Goal: Task Accomplishment & Management: Use online tool/utility

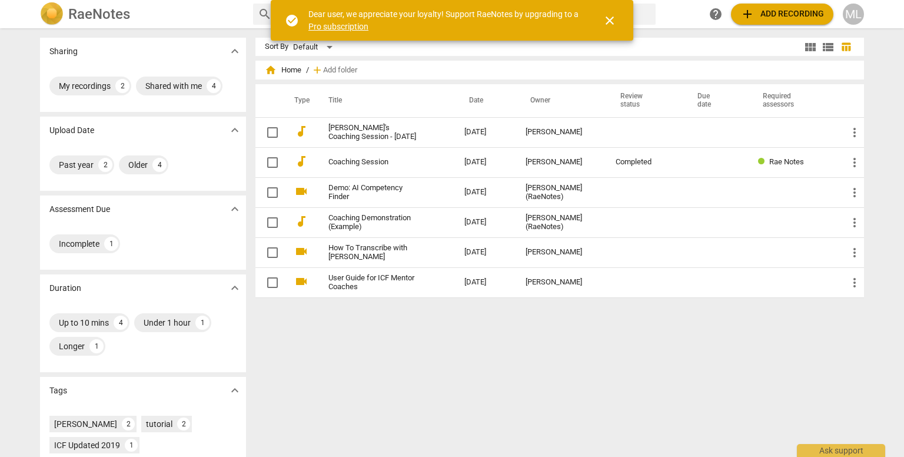
click at [748, 12] on span "add" at bounding box center [748, 14] width 14 height 14
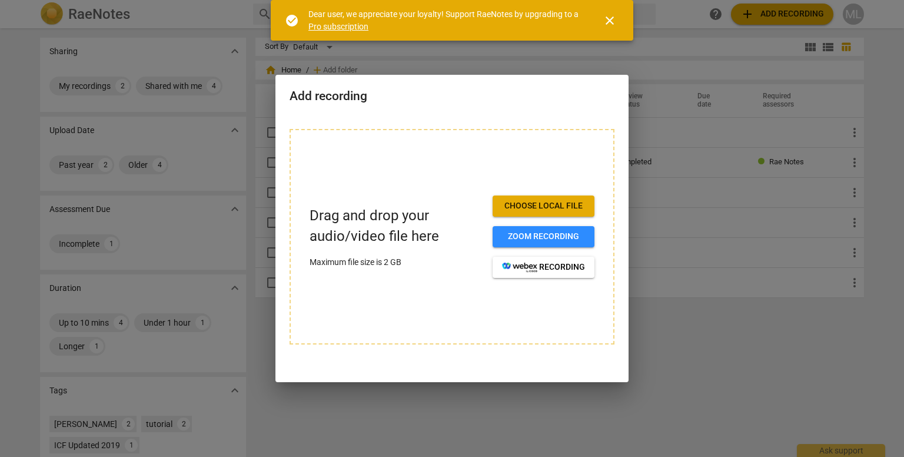
click at [520, 204] on span "Choose local file" at bounding box center [543, 206] width 83 height 12
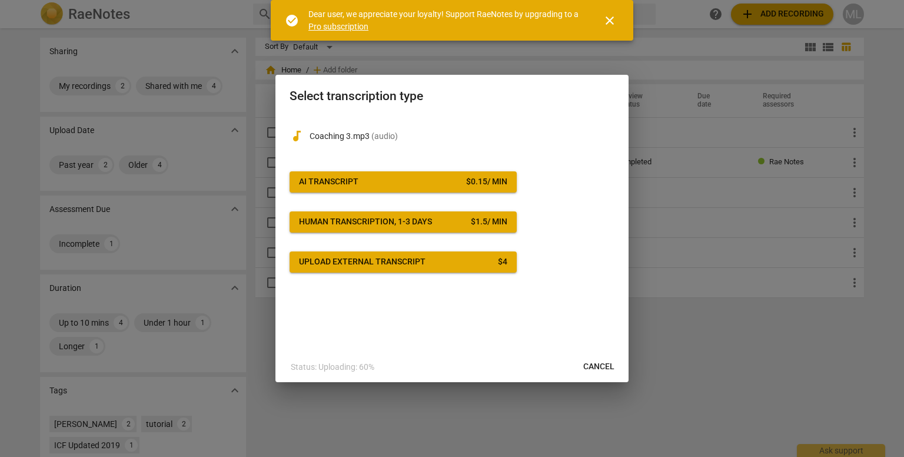
drag, startPoint x: 592, startPoint y: 366, endPoint x: 493, endPoint y: 58, distance: 324.0
click at [592, 366] on span "Cancel" at bounding box center [599, 367] width 31 height 12
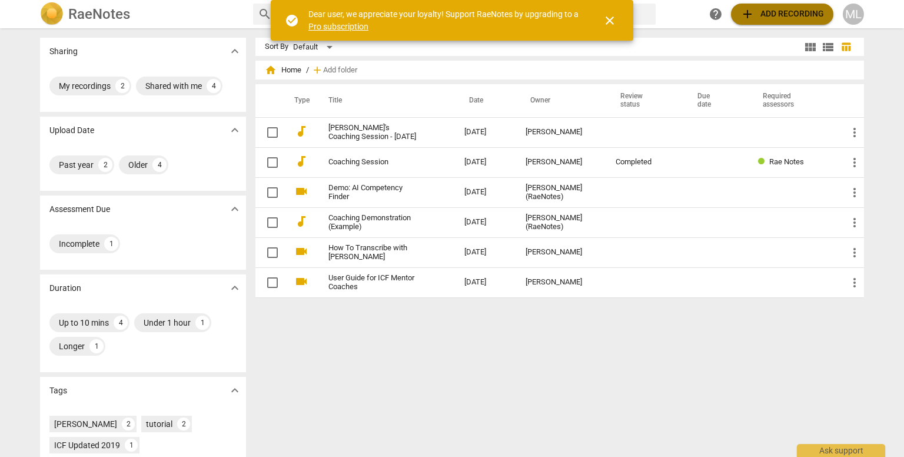
click at [771, 13] on span "add Add recording" at bounding box center [783, 14] width 84 height 14
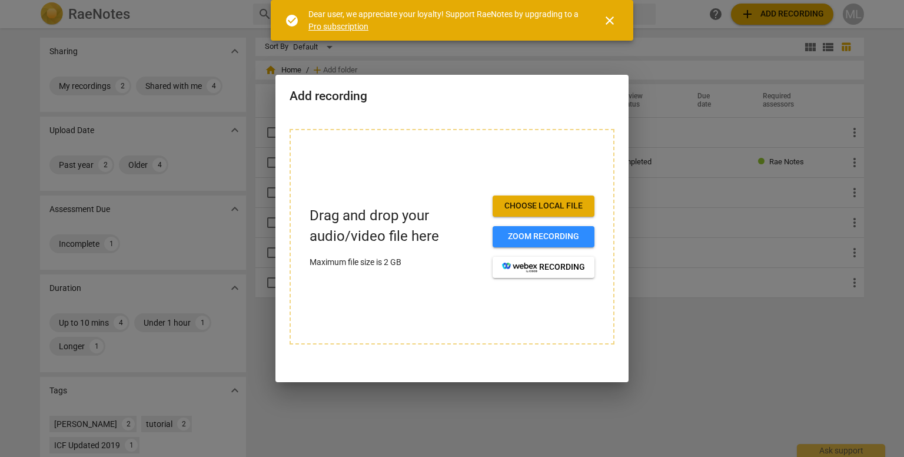
click at [520, 203] on span "Choose local file" at bounding box center [543, 206] width 83 height 12
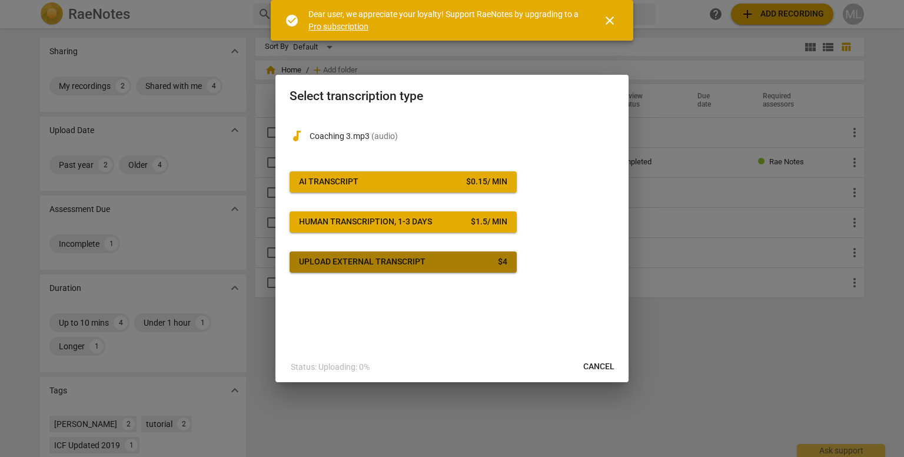
click at [466, 260] on span "Upload external transcript $ 4" at bounding box center [403, 262] width 208 height 12
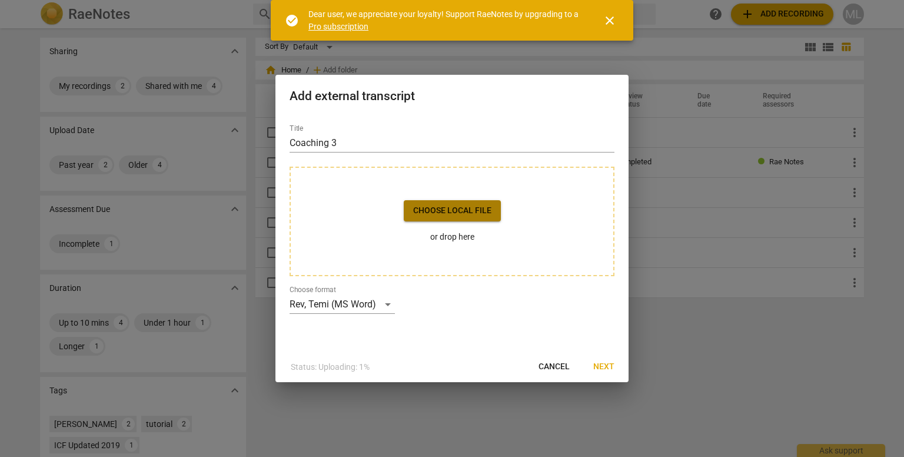
click at [442, 205] on span "Choose local file" at bounding box center [452, 211] width 78 height 12
click at [598, 364] on span "Next" at bounding box center [604, 367] width 21 height 12
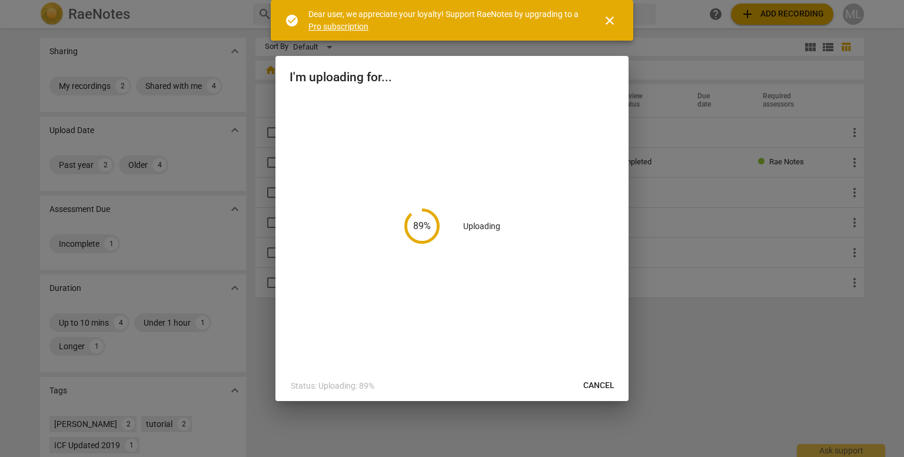
click at [609, 19] on span "close" at bounding box center [610, 21] width 14 height 14
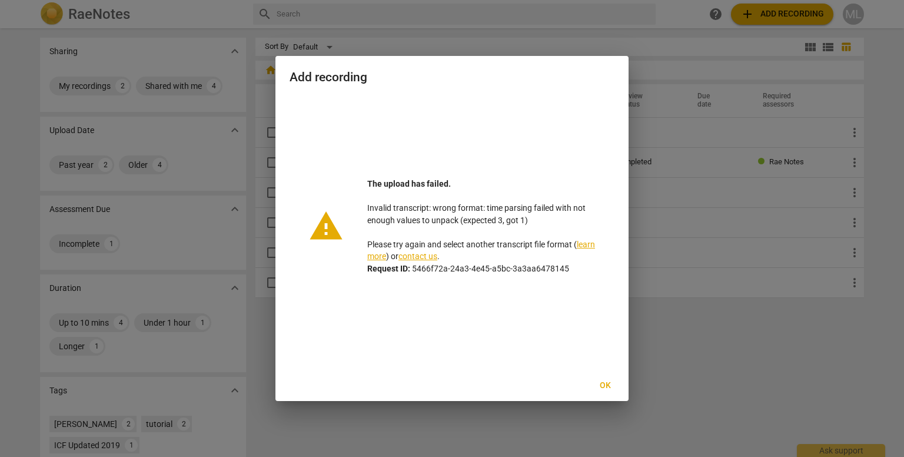
click at [604, 385] on span "Ok" at bounding box center [605, 386] width 19 height 12
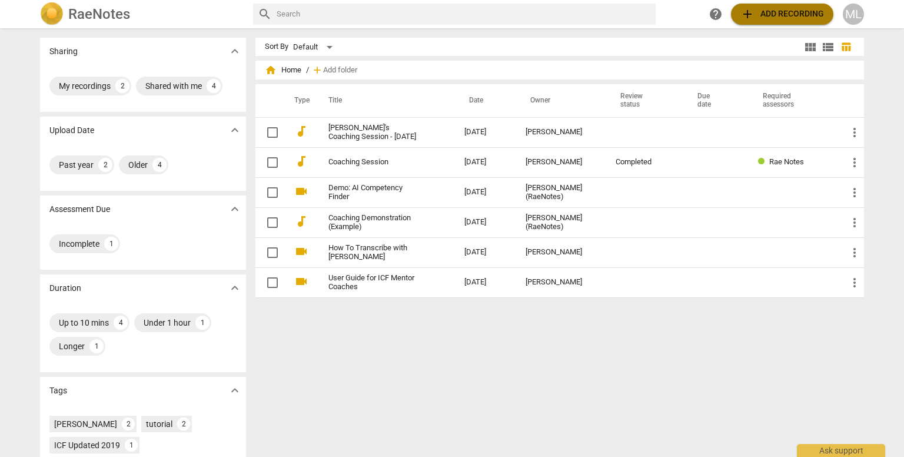
click at [767, 11] on span "add Add recording" at bounding box center [783, 14] width 84 height 14
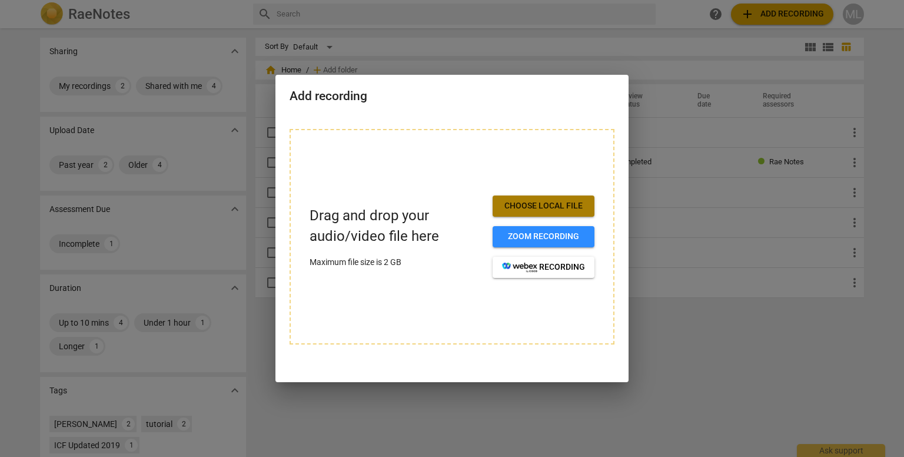
click at [537, 203] on span "Choose local file" at bounding box center [543, 206] width 83 height 12
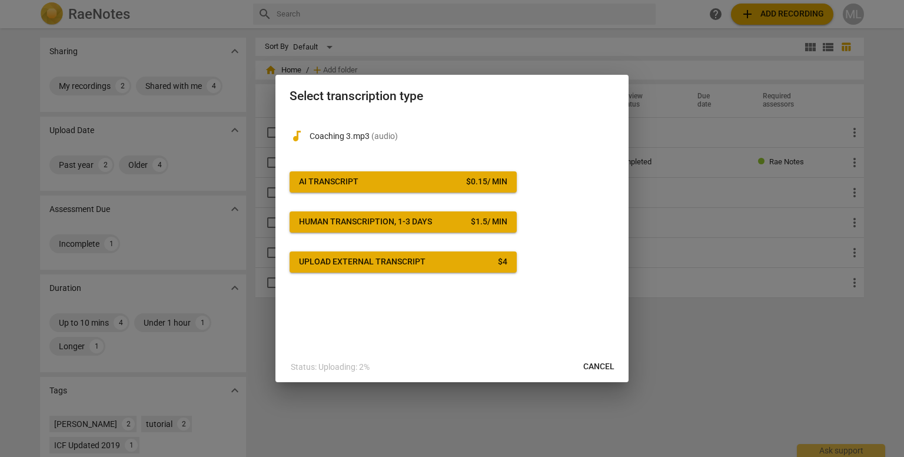
click at [466, 180] on div "$ 0.15 / min" at bounding box center [486, 182] width 41 height 12
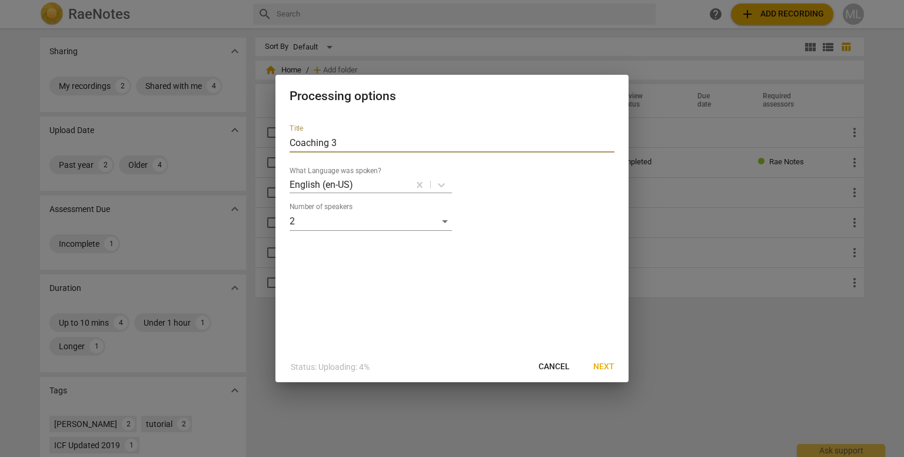
click at [349, 145] on input "Coaching 3" at bounding box center [452, 143] width 325 height 19
type input "Ling Coaching"
click at [605, 365] on span "Next" at bounding box center [604, 367] width 21 height 12
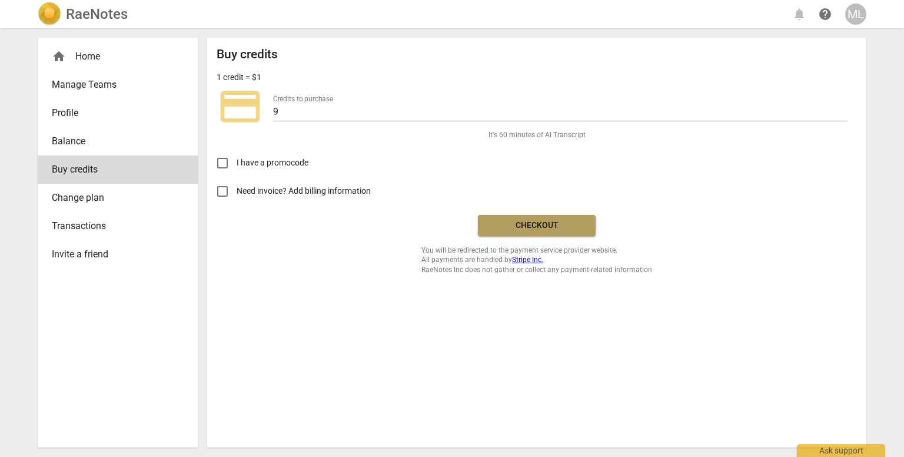
click at [510, 223] on span "Checkout" at bounding box center [537, 226] width 99 height 12
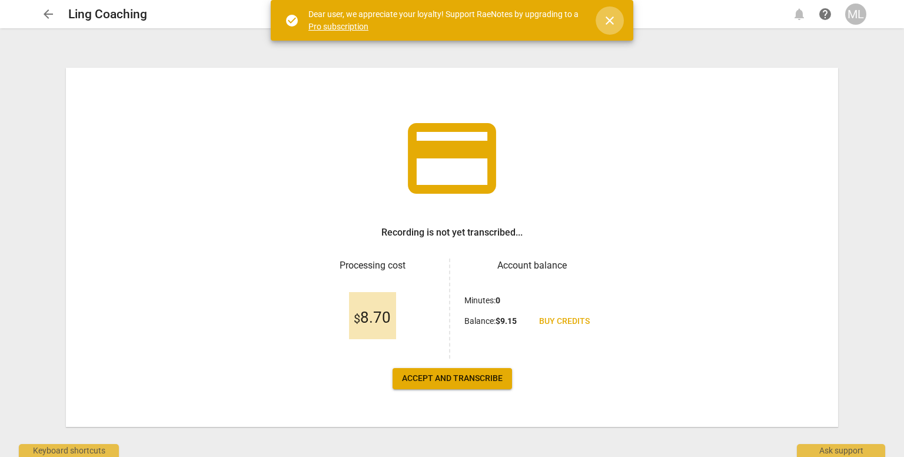
click at [609, 18] on span "close" at bounding box center [610, 21] width 14 height 14
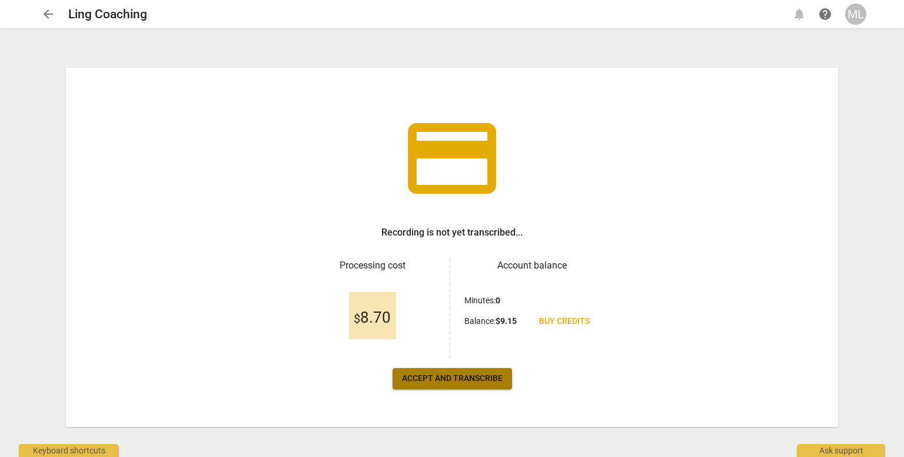
click at [443, 375] on span "Accept and transcribe" at bounding box center [452, 379] width 101 height 12
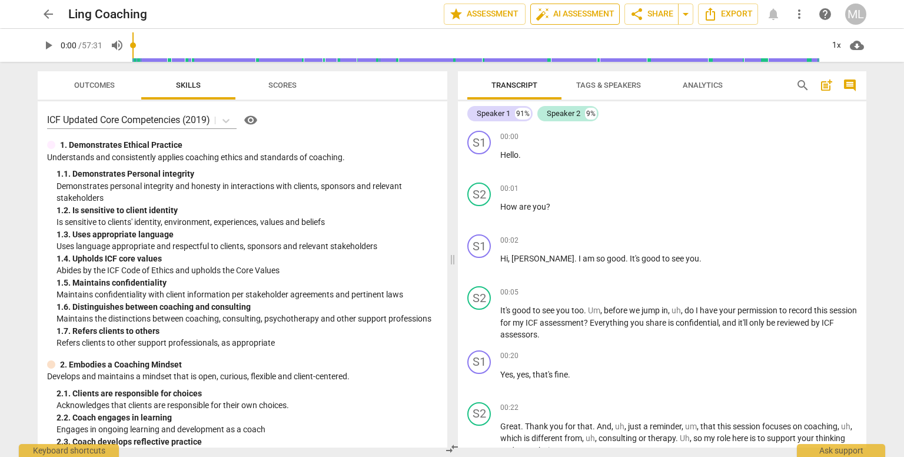
click at [565, 11] on span "auto_fix_high AI Assessment" at bounding box center [575, 14] width 79 height 14
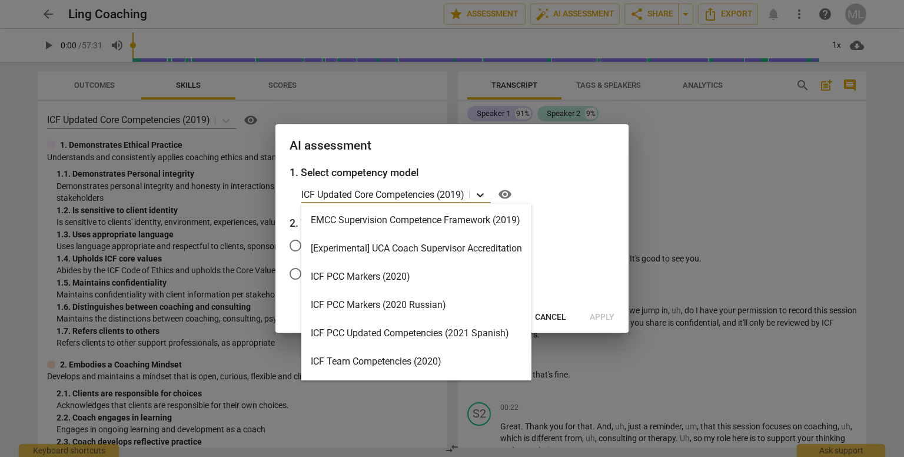
click at [479, 191] on icon at bounding box center [481, 195] width 12 height 12
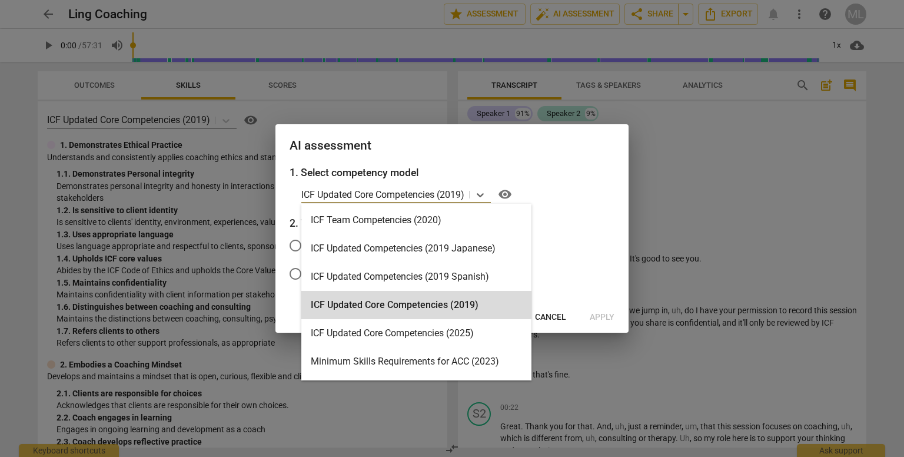
scroll to position [144, 0]
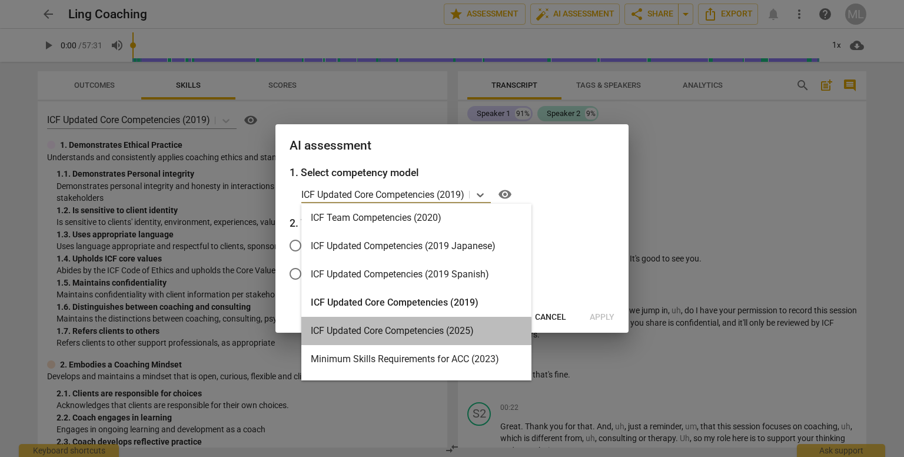
click at [407, 330] on div "ICF Updated Core Competencies (2025)" at bounding box center [416, 331] width 230 height 28
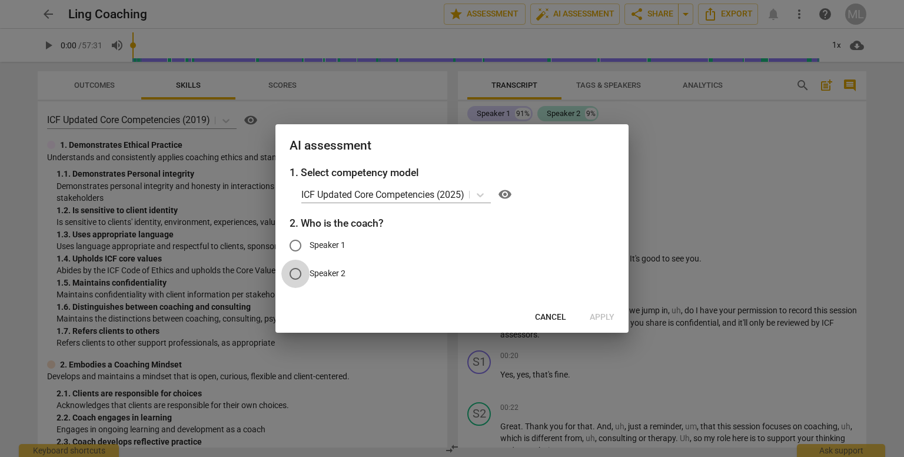
click at [297, 274] on input "Speaker 2" at bounding box center [295, 274] width 28 height 28
radio input "true"
click at [604, 316] on span "Apply" at bounding box center [602, 318] width 25 height 12
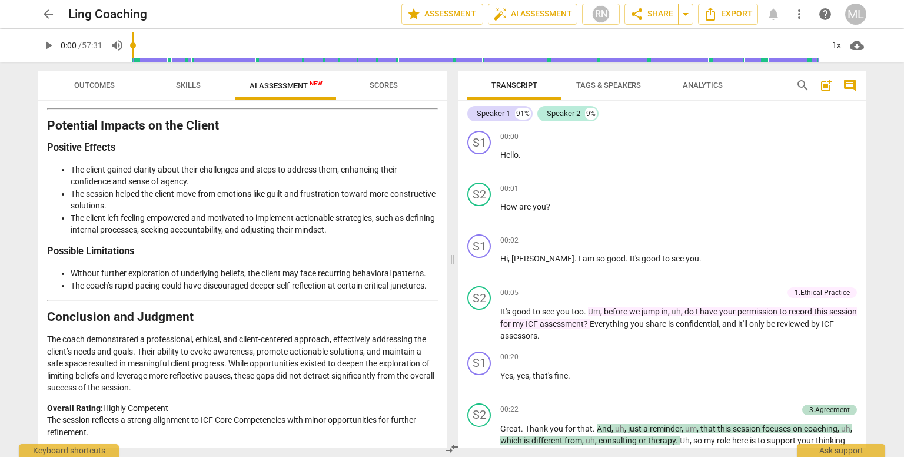
scroll to position [1875, 0]
drag, startPoint x: 722, startPoint y: 12, endPoint x: 311, endPoint y: 12, distance: 411.0
click at [311, 12] on div "Ling Coaching edit" at bounding box center [230, 14] width 324 height 21
click at [377, 81] on span "Scores" at bounding box center [384, 85] width 28 height 9
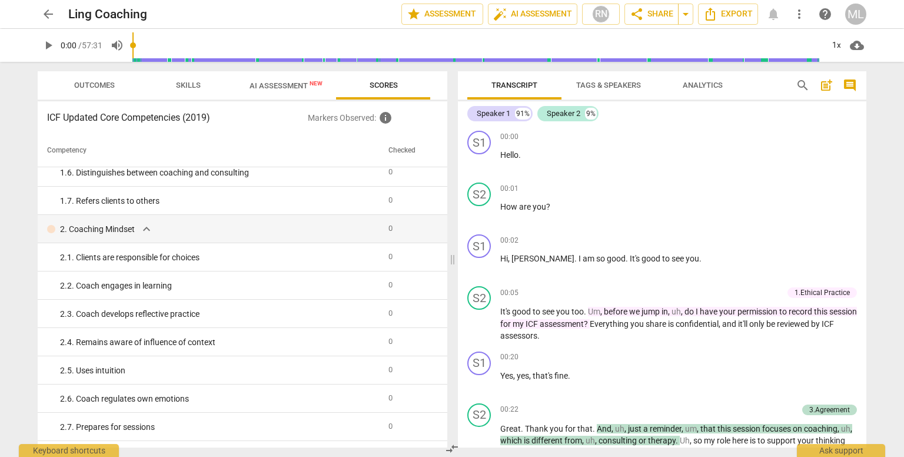
scroll to position [0, 0]
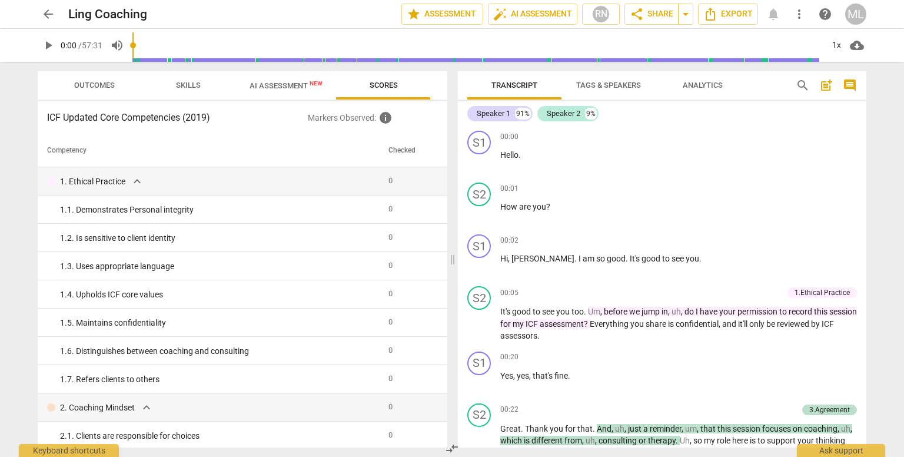
click at [281, 85] on span "AI Assessment New" at bounding box center [286, 85] width 73 height 9
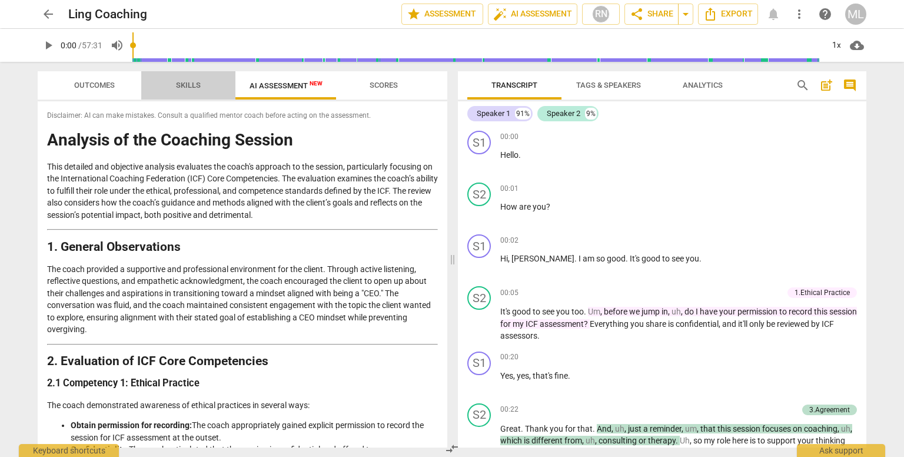
click at [184, 85] on span "Skills" at bounding box center [188, 85] width 25 height 9
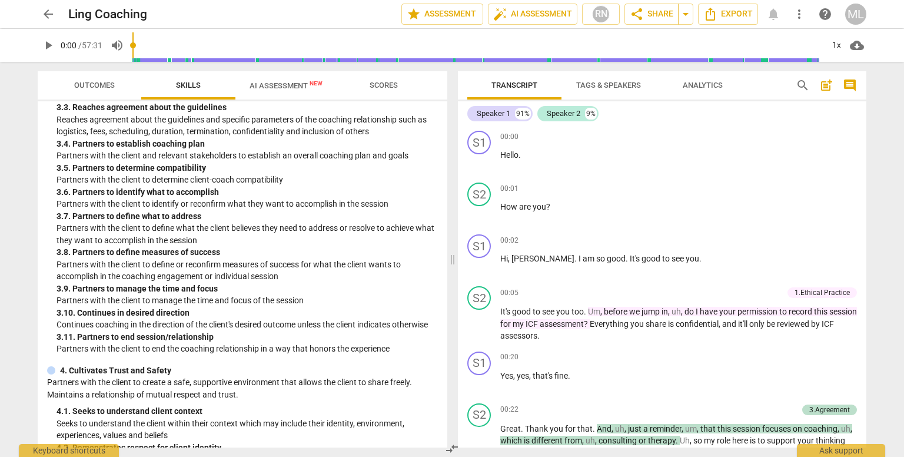
scroll to position [607, 0]
